Goal: Navigation & Orientation: Find specific page/section

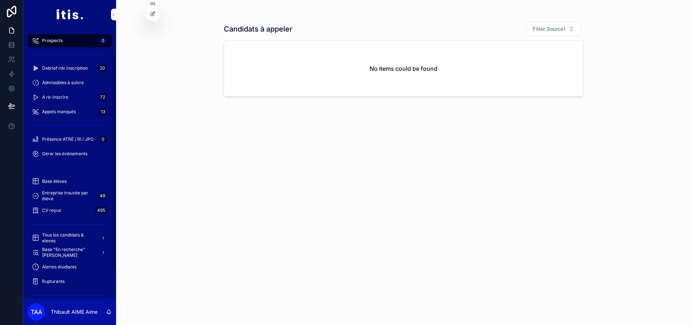
scroll to position [77, 0]
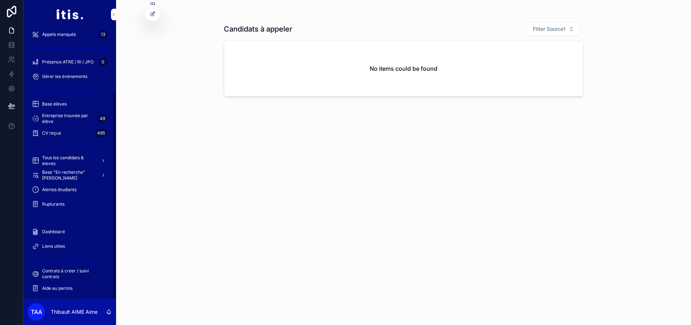
click at [71, 227] on div "Dashboard" at bounding box center [69, 232] width 75 height 12
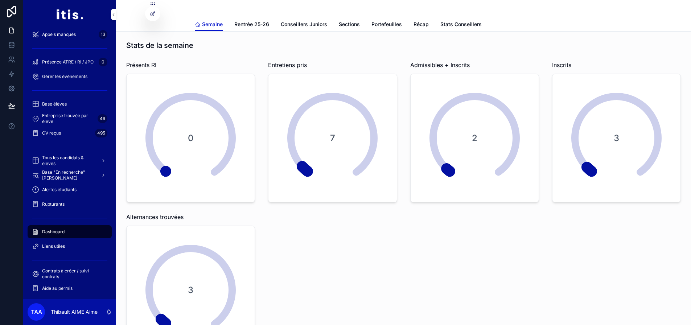
click at [308, 26] on span "Conseillers Juniors" at bounding box center [304, 24] width 46 height 7
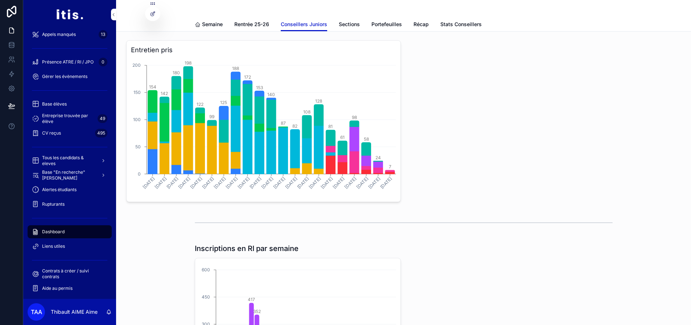
click at [349, 28] on link "Sections" at bounding box center [349, 25] width 21 height 15
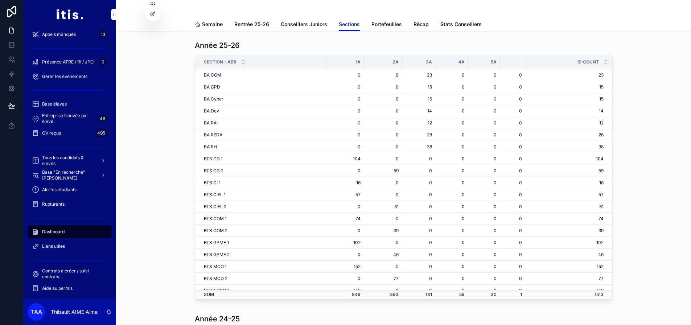
click at [316, 22] on span "Conseillers Juniors" at bounding box center [304, 24] width 46 height 7
click at [313, 23] on span "Conseillers Juniors" at bounding box center [304, 24] width 46 height 7
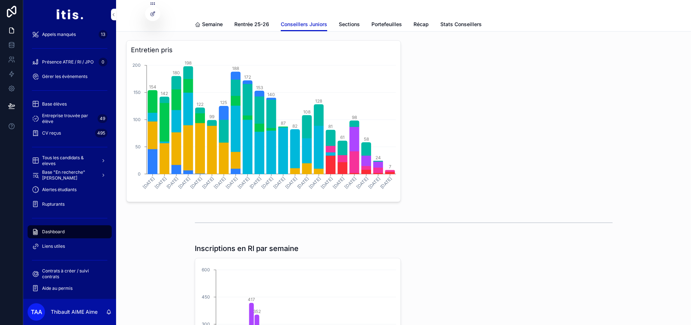
click at [346, 29] on link "Sections" at bounding box center [349, 25] width 21 height 15
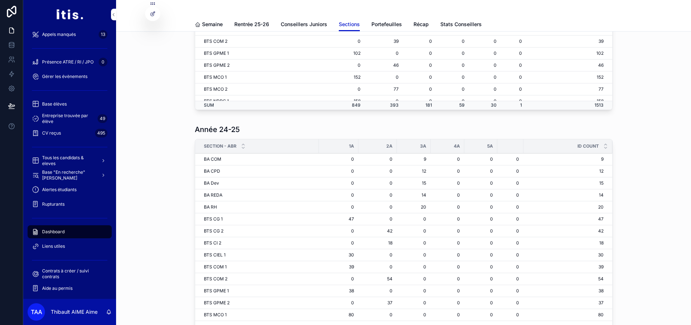
scroll to position [24, 0]
